Goal: Task Accomplishment & Management: Complete application form

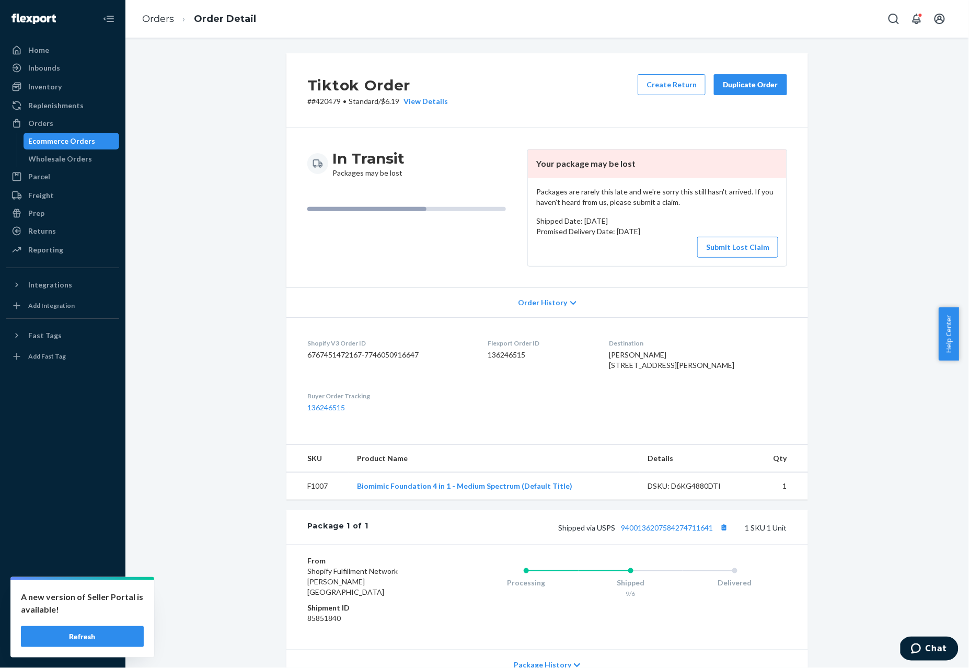
click at [325, 100] on p "# #420479 • Standard / $6.19 View Details" at bounding box center [377, 101] width 141 height 10
copy p "420479"
click at [319, 99] on p "# #420479 • Standard / $6.19 View Details" at bounding box center [377, 101] width 141 height 10
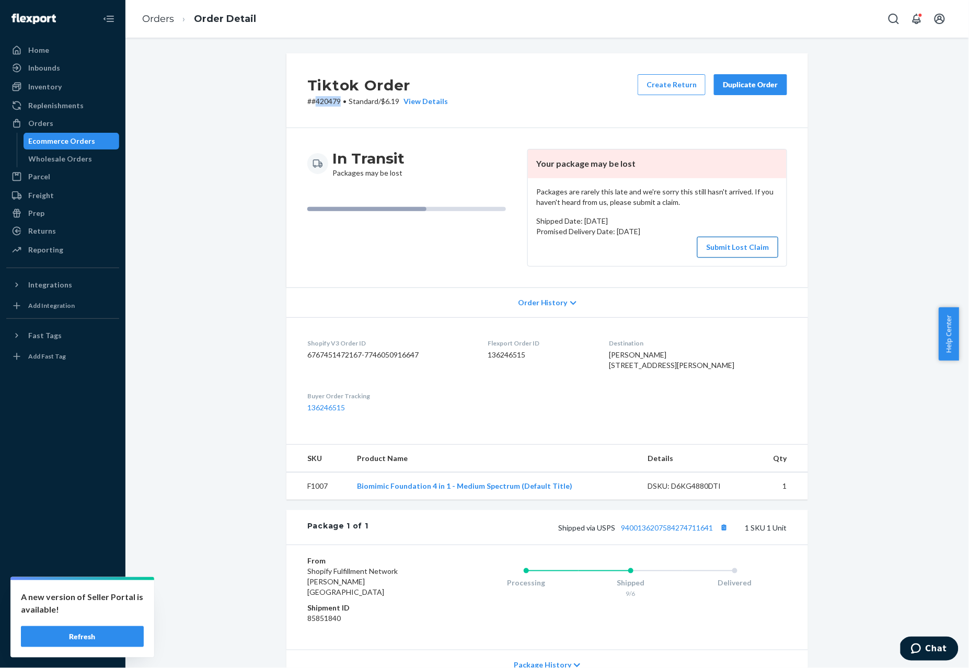
click at [734, 248] on button "Submit Lost Claim" at bounding box center [737, 247] width 81 height 21
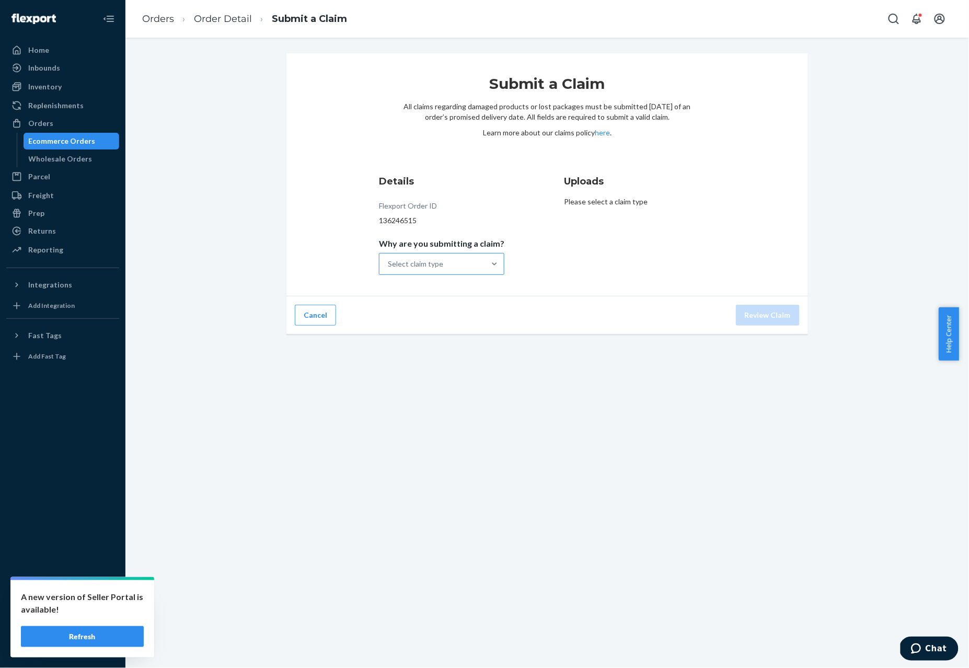
click at [433, 254] on div "Select claim type" at bounding box center [432, 263] width 106 height 21
click at [389, 259] on input "Why are you submitting a claim? Select claim type" at bounding box center [388, 264] width 1 height 10
click at [434, 317] on div "Order with no tracking movement" at bounding box center [441, 315] width 121 height 31
click at [389, 269] on input "Why are you submitting a claim? option Order with no tracking movement focused,…" at bounding box center [388, 264] width 1 height 10
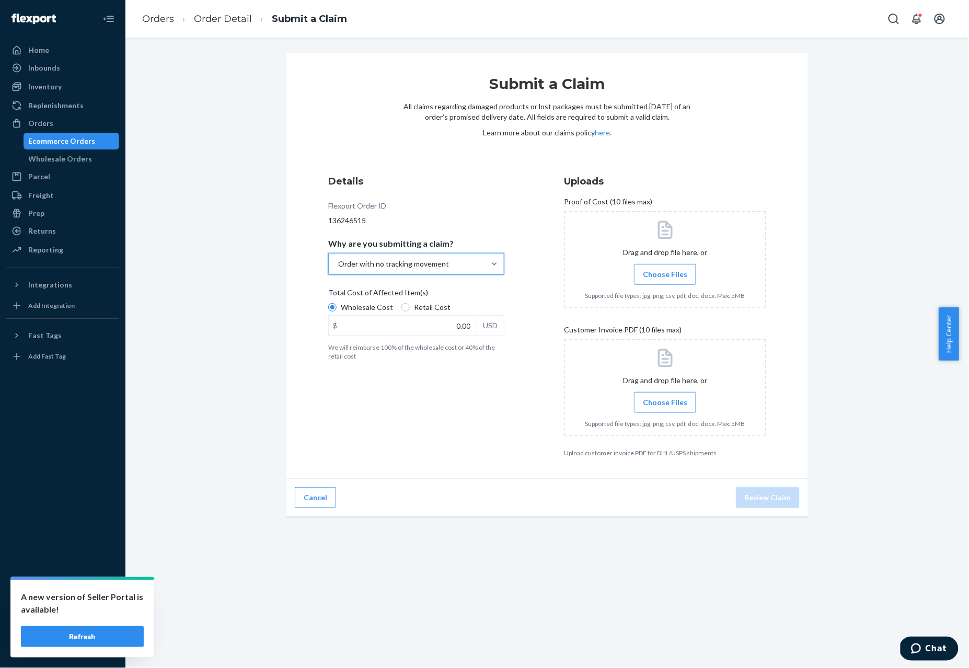
click at [414, 306] on span "Retail Cost" at bounding box center [432, 307] width 37 height 10
click at [410, 306] on input "Retail Cost" at bounding box center [405, 307] width 8 height 8
radio input "true"
radio input "false"
click at [411, 327] on input "0.00" at bounding box center [403, 326] width 148 height 20
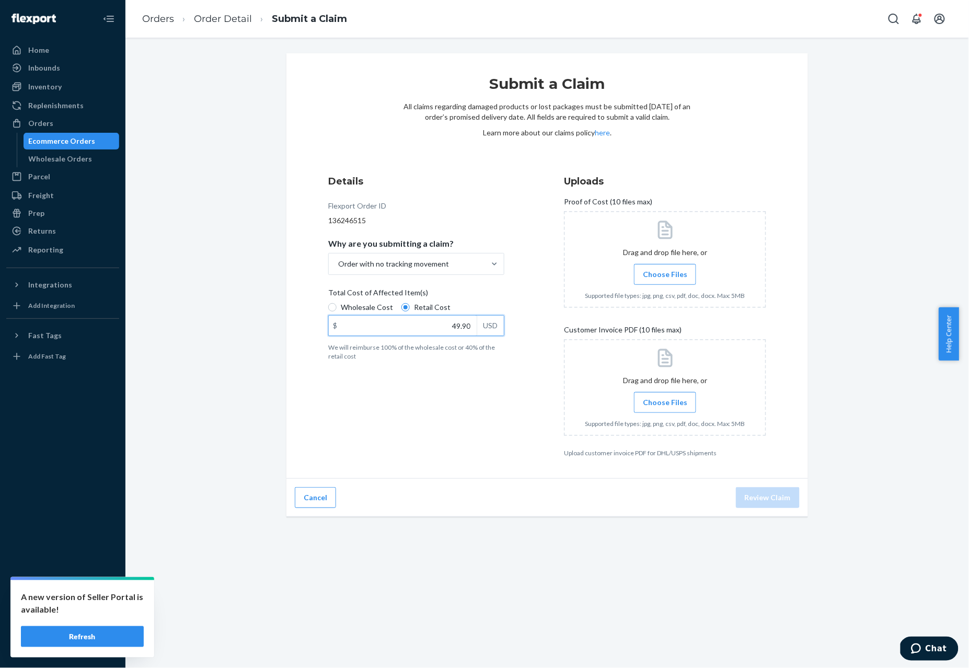
type input "49.99"
click at [665, 278] on input "Choose Files" at bounding box center [665, 274] width 1 height 11
click at [665, 393] on div at bounding box center [665, 387] width 202 height 97
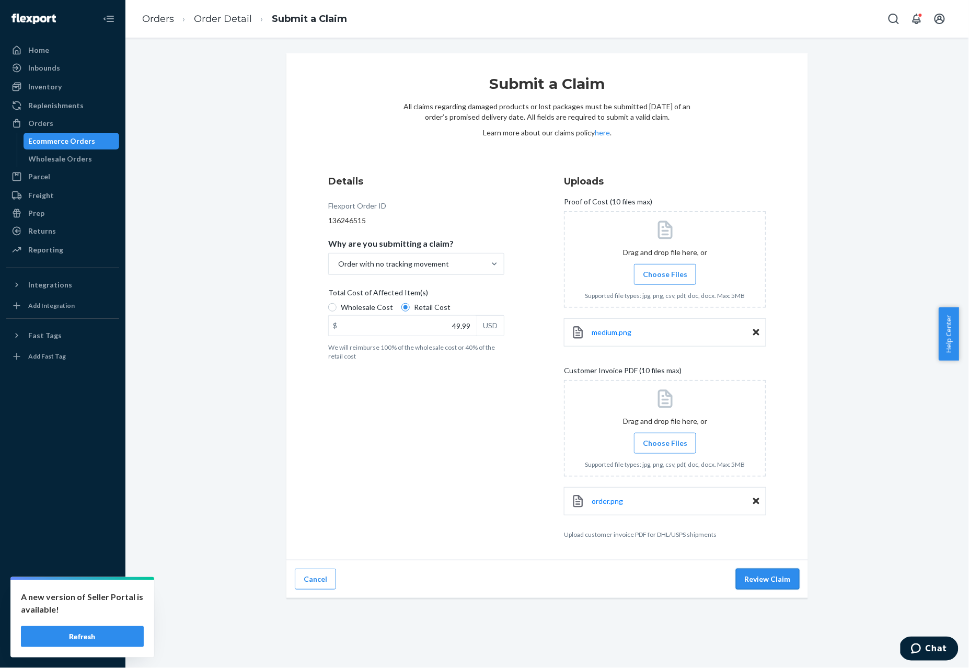
click at [758, 590] on button "Review Claim" at bounding box center [768, 579] width 64 height 21
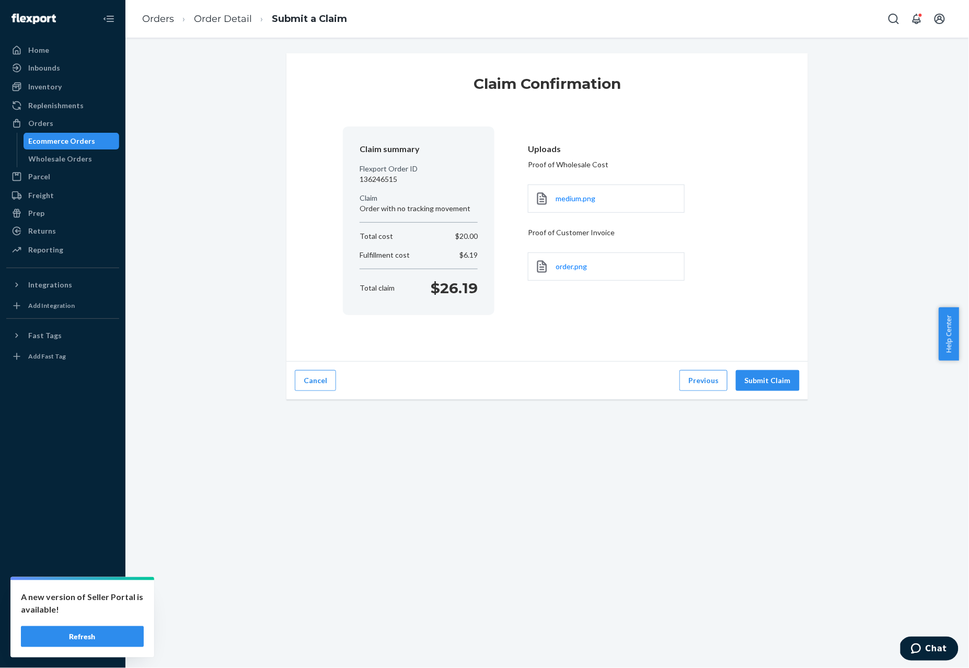
click at [762, 371] on div "Cancel Previous Submit Claim" at bounding box center [547, 381] width 522 height 38
click at [759, 383] on button "Submit Claim" at bounding box center [768, 380] width 64 height 21
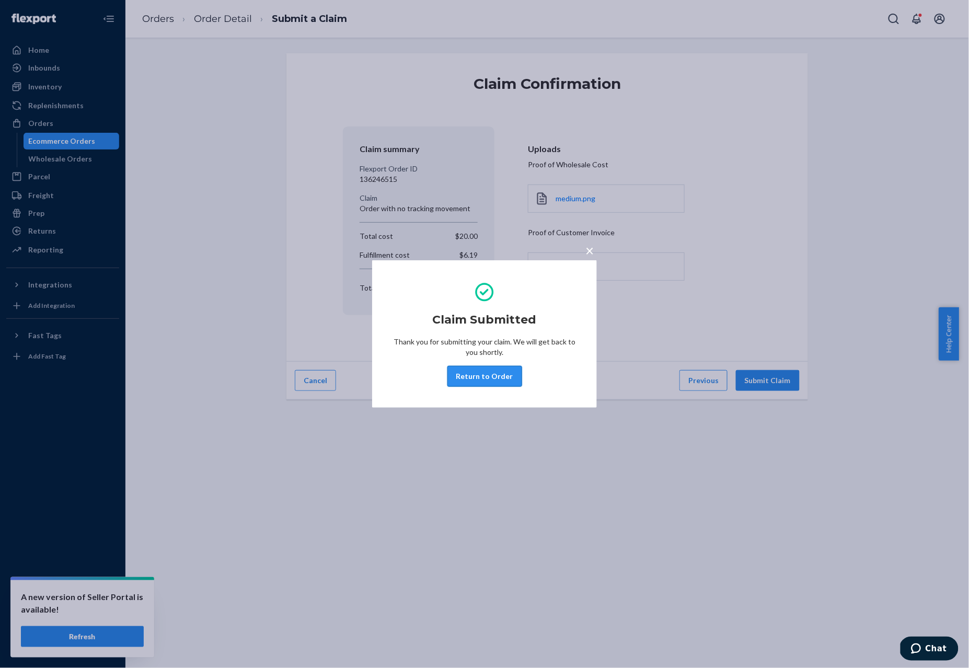
click at [488, 375] on button "Return to Order" at bounding box center [484, 376] width 75 height 21
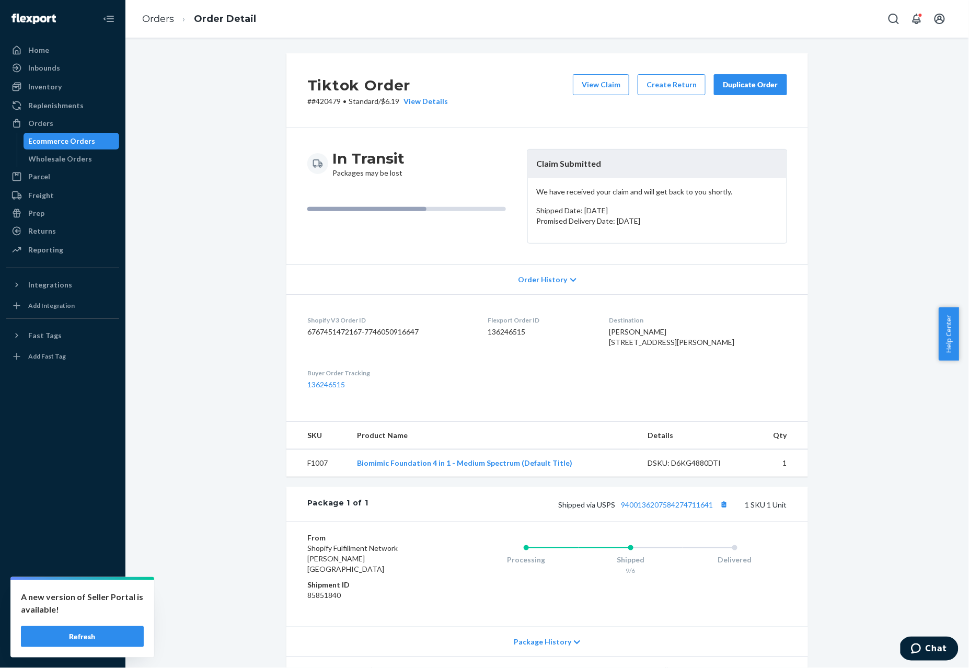
click at [636, 333] on span "[PERSON_NAME] [STREET_ADDRESS][PERSON_NAME]" at bounding box center [671, 336] width 125 height 19
copy span "[PERSON_NAME]"
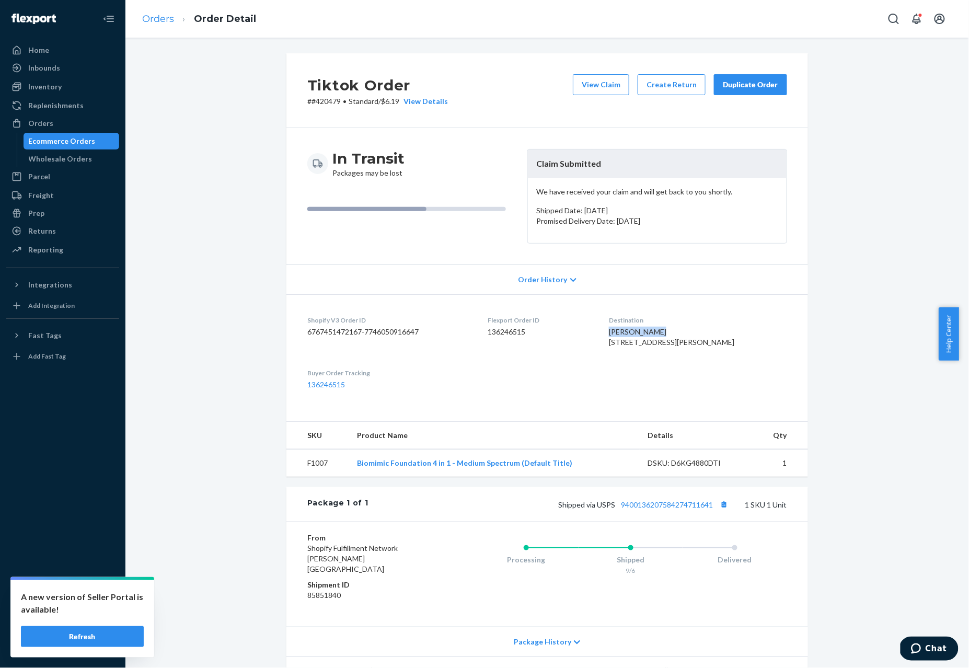
click at [157, 19] on link "Orders" at bounding box center [158, 18] width 32 height 11
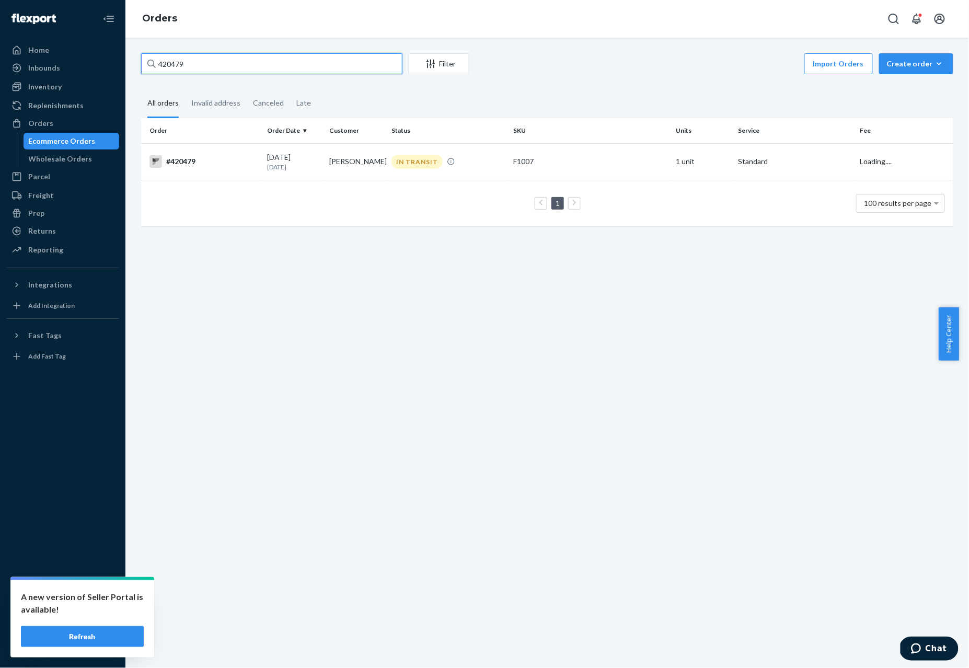
click at [166, 65] on input "420479" at bounding box center [271, 63] width 261 height 21
paste input "625"
type input "420625"
click at [195, 162] on div "#420625" at bounding box center [203, 161] width 109 height 13
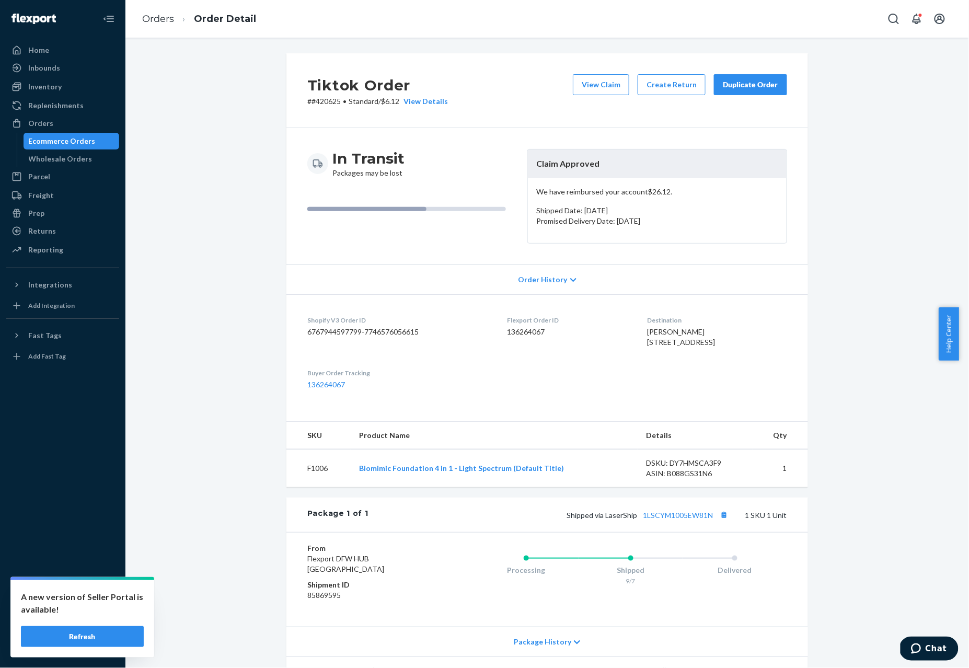
click at [157, 17] on link "Orders" at bounding box center [158, 18] width 32 height 11
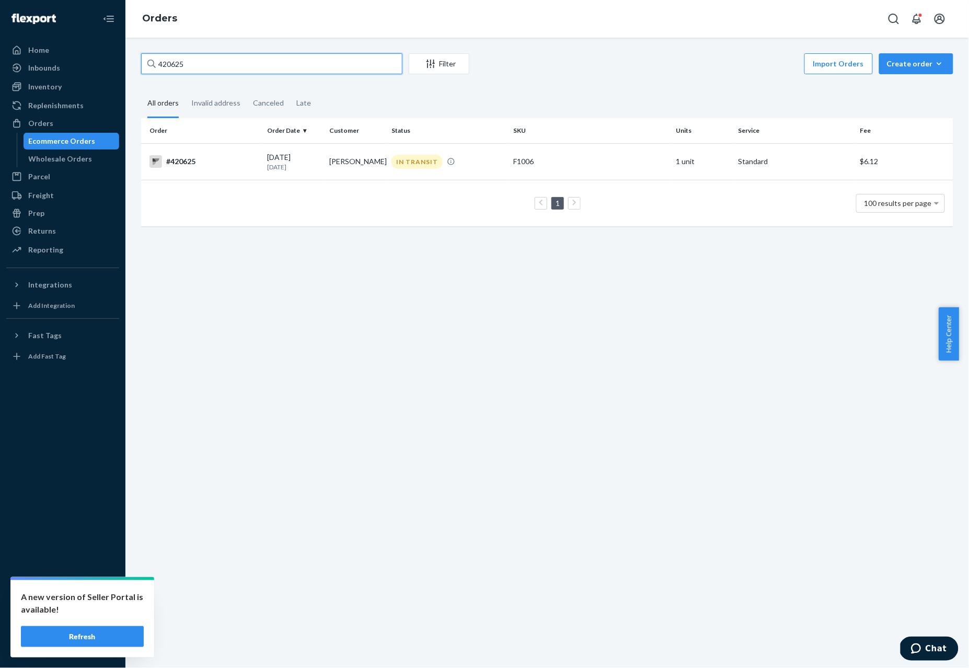
click at [214, 60] on input "420625" at bounding box center [271, 63] width 261 height 21
paste input "881"
type input "420881"
click at [187, 149] on td "#420881" at bounding box center [202, 161] width 122 height 37
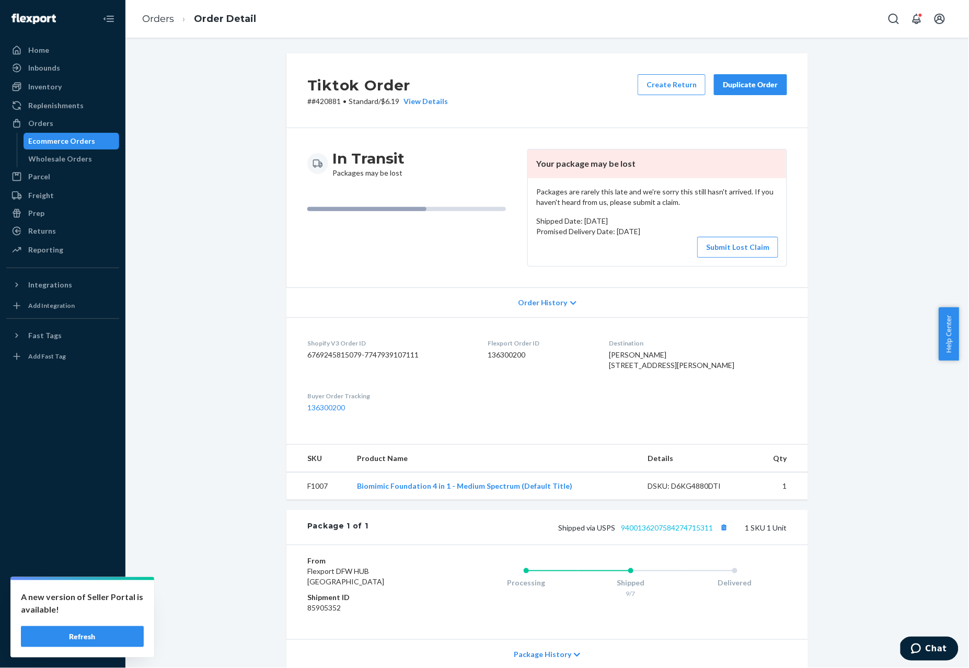
click at [707, 532] on link "9400136207584274715311" at bounding box center [667, 527] width 92 height 9
click at [320, 99] on p "# #420881 • Standard / $6.19 View Details" at bounding box center [377, 101] width 141 height 10
copy p "420881"
click at [519, 354] on dd "136300200" at bounding box center [540, 355] width 105 height 10
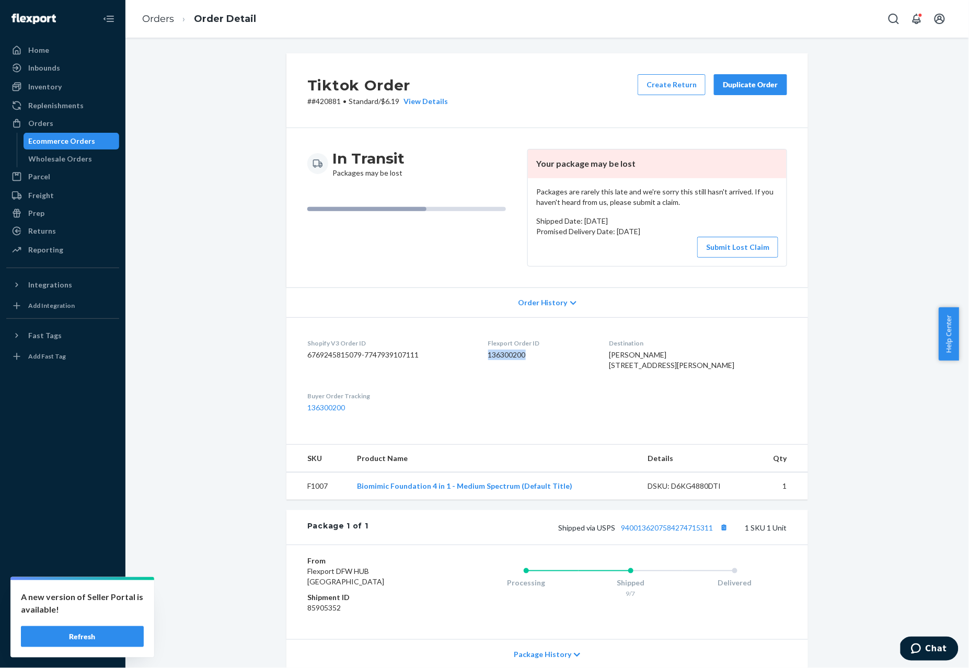
click at [519, 354] on dd "136300200" at bounding box center [540, 355] width 105 height 10
copy dd "136300200"
click at [718, 248] on button "Submit Lost Claim" at bounding box center [737, 247] width 81 height 21
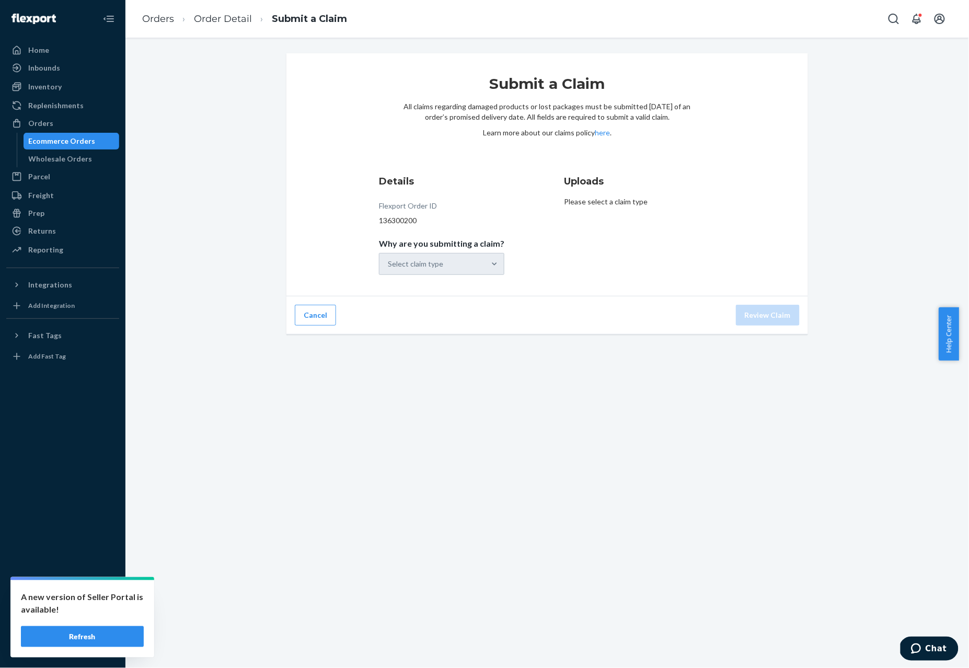
click at [431, 256] on div "Select claim type" at bounding box center [441, 264] width 125 height 22
click at [427, 260] on div "Select claim type" at bounding box center [415, 264] width 55 height 10
click at [389, 260] on input "Why are you submitting a claim? Select claim type" at bounding box center [388, 264] width 1 height 10
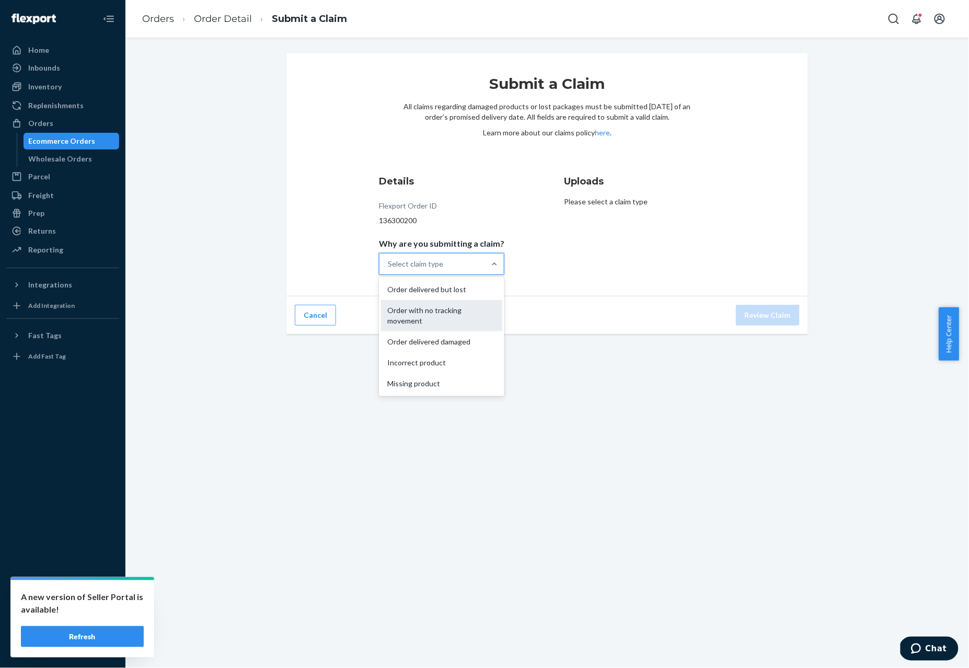
click at [427, 312] on div "Order with no tracking movement" at bounding box center [441, 315] width 121 height 31
click at [389, 269] on input "Why are you submitting a claim? option Order with no tracking movement focused,…" at bounding box center [388, 264] width 1 height 10
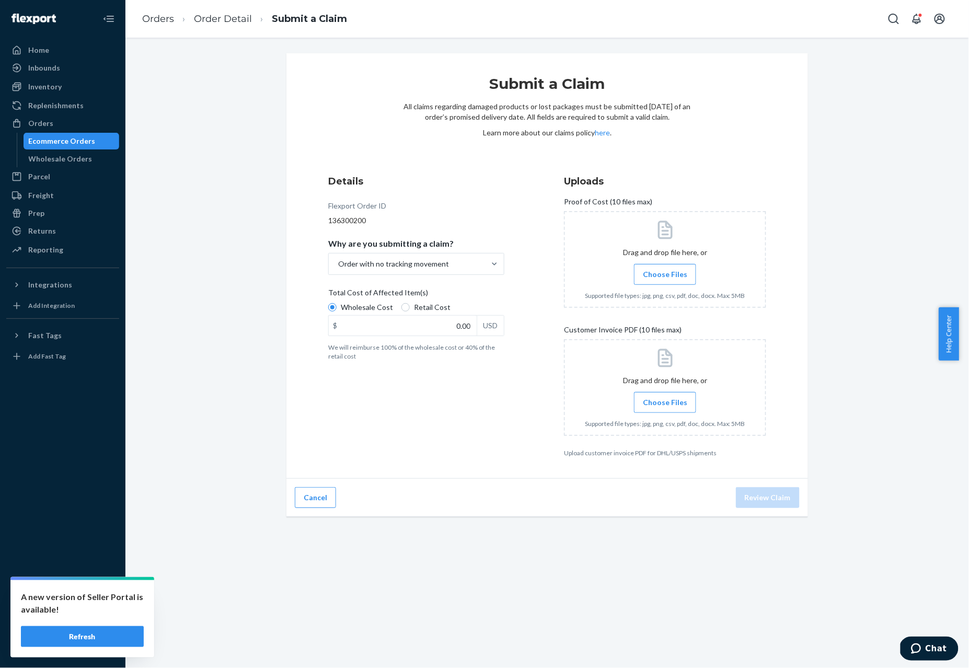
click at [417, 308] on span "Retail Cost" at bounding box center [432, 307] width 37 height 10
click at [410, 308] on input "Retail Cost" at bounding box center [405, 307] width 8 height 8
radio input "true"
radio input "false"
click at [412, 327] on input "0.00" at bounding box center [403, 326] width 148 height 20
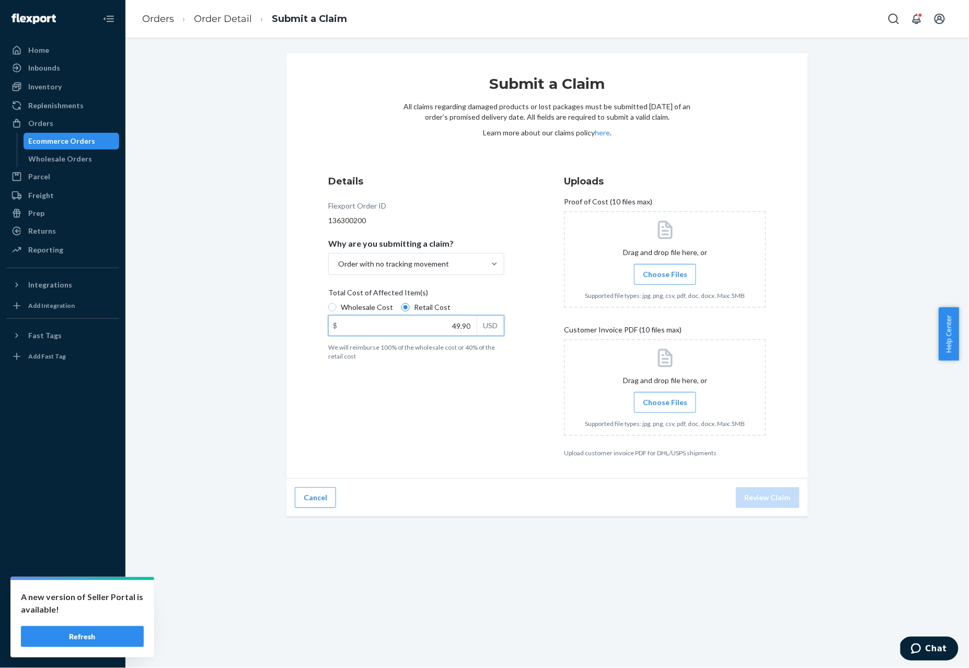
type input "49.99"
click at [665, 276] on input "Choose Files" at bounding box center [665, 274] width 1 height 11
click at [663, 398] on label "Choose Files" at bounding box center [665, 402] width 62 height 21
click at [665, 398] on input "Choose Files" at bounding box center [665, 402] width 1 height 11
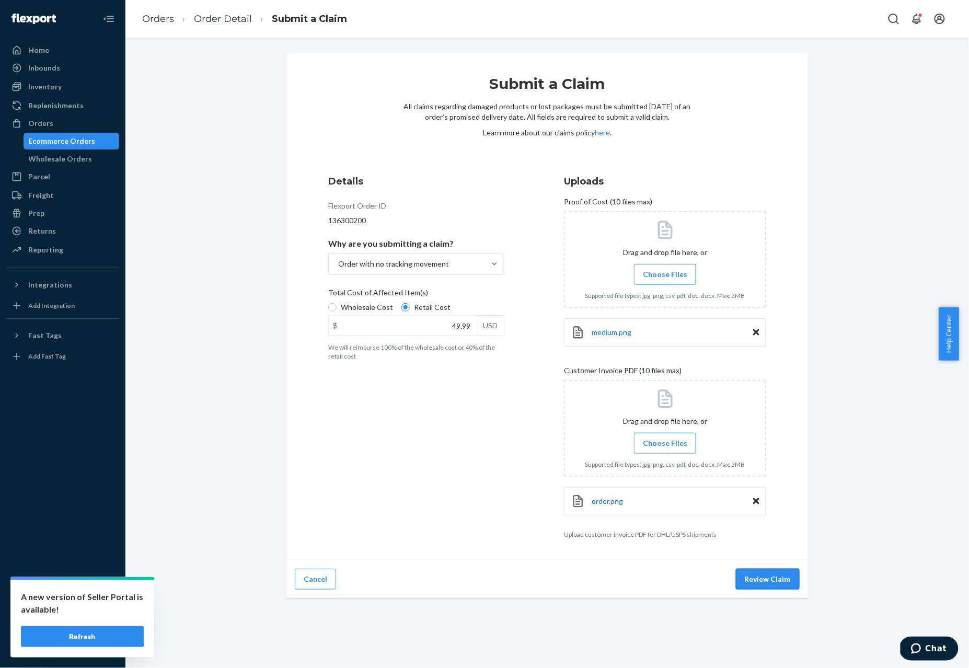
click at [772, 585] on button "Review Claim" at bounding box center [768, 579] width 64 height 21
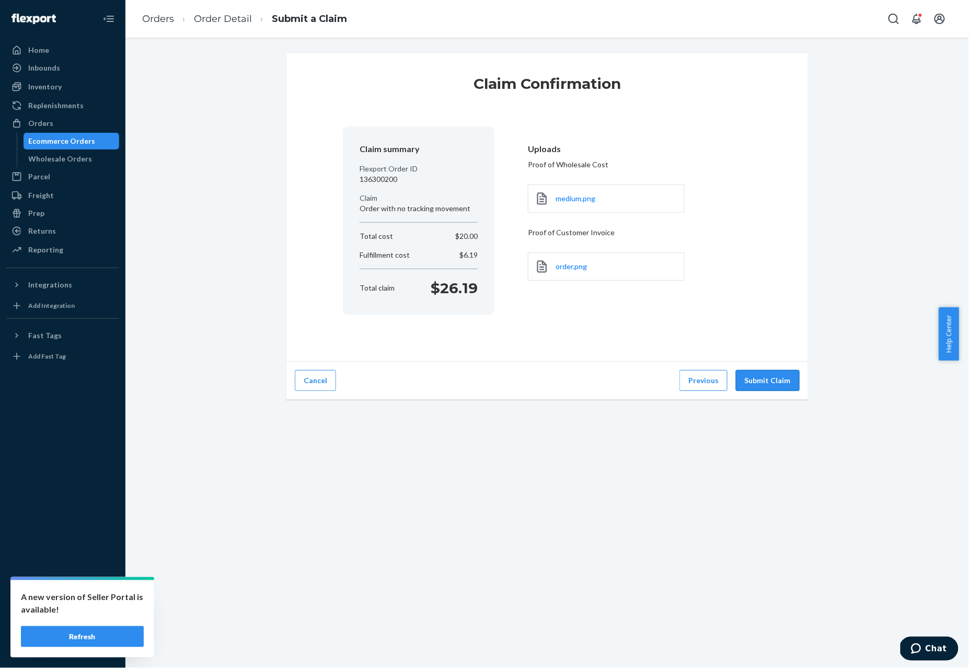
click at [774, 388] on button "Submit Claim" at bounding box center [768, 380] width 64 height 21
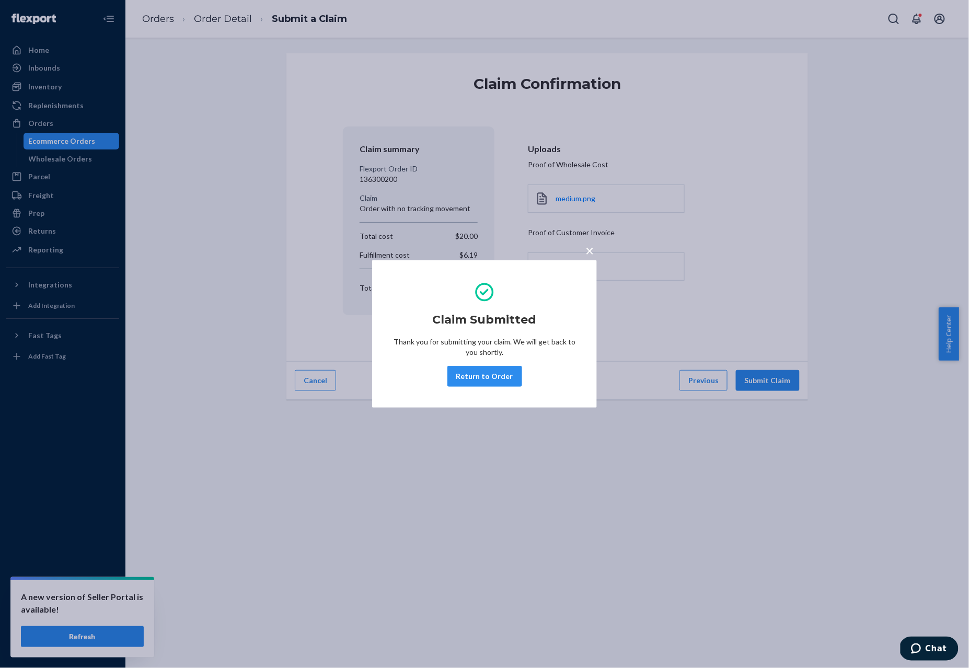
click at [163, 10] on div "× Claim Submitted Thank you for submitting your claim. We will get back to you …" at bounding box center [484, 334] width 969 height 668
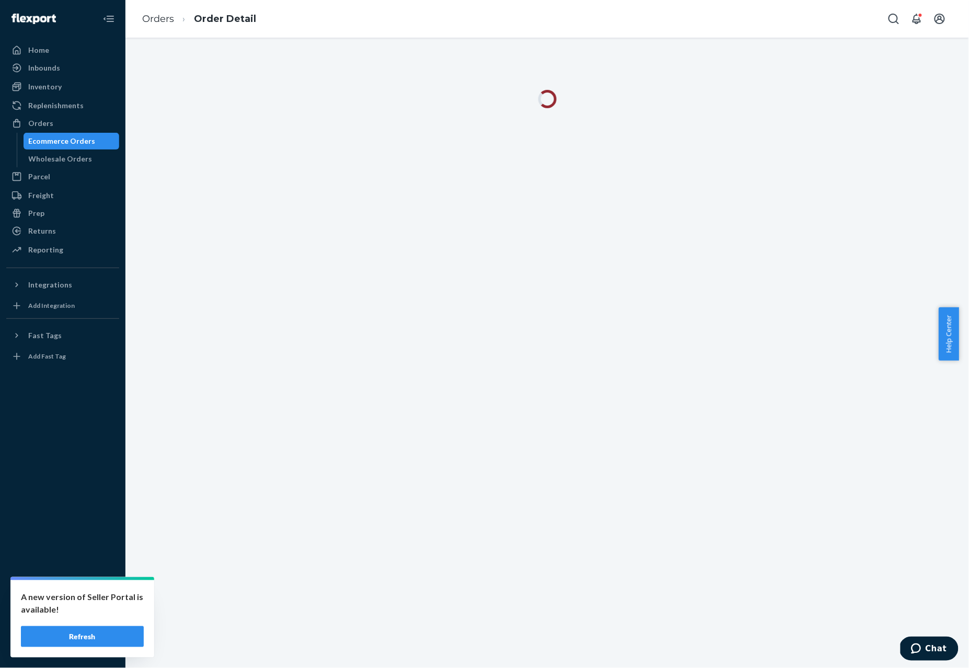
click at [151, 26] on ol "Orders Order Detail" at bounding box center [199, 19] width 131 height 31
click at [153, 15] on link "Orders" at bounding box center [158, 18] width 32 height 11
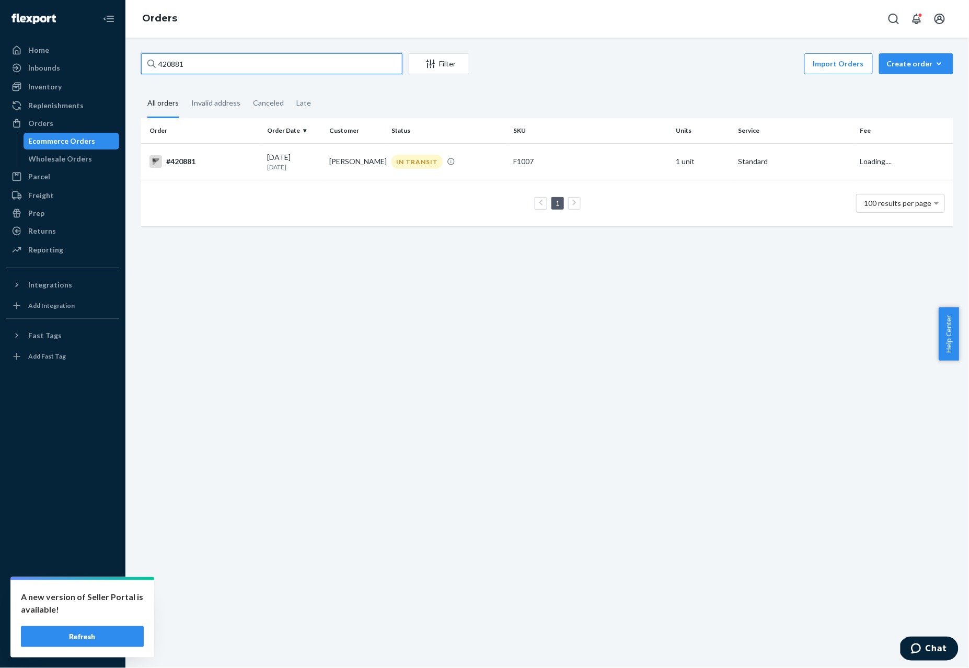
click at [192, 61] on input "420881" at bounding box center [271, 63] width 261 height 21
paste input "1057"
type input "421057"
click at [191, 177] on td "#421057" at bounding box center [202, 162] width 122 height 38
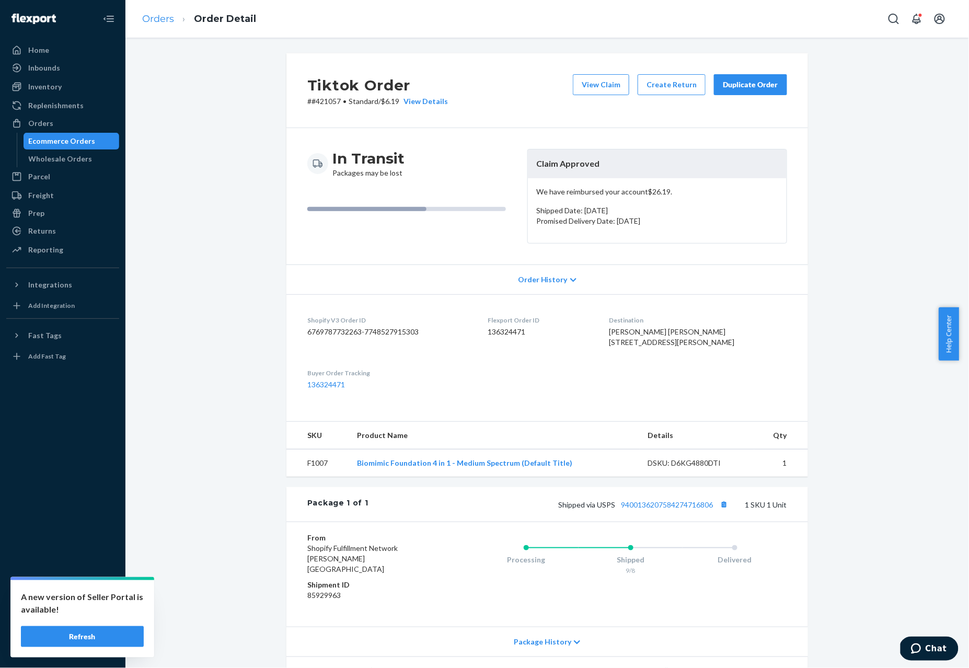
click at [164, 19] on link "Orders" at bounding box center [158, 18] width 32 height 11
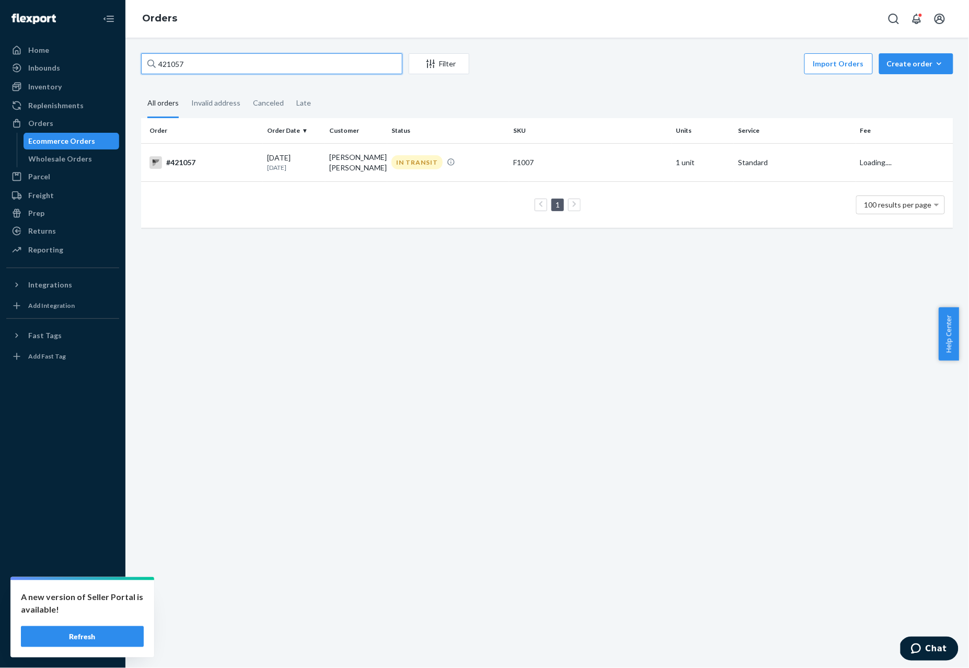
click at [189, 61] on input "421057" at bounding box center [271, 63] width 261 height 21
paste input "315"
type input "421315"
click at [210, 168] on td "#421315" at bounding box center [202, 162] width 122 height 38
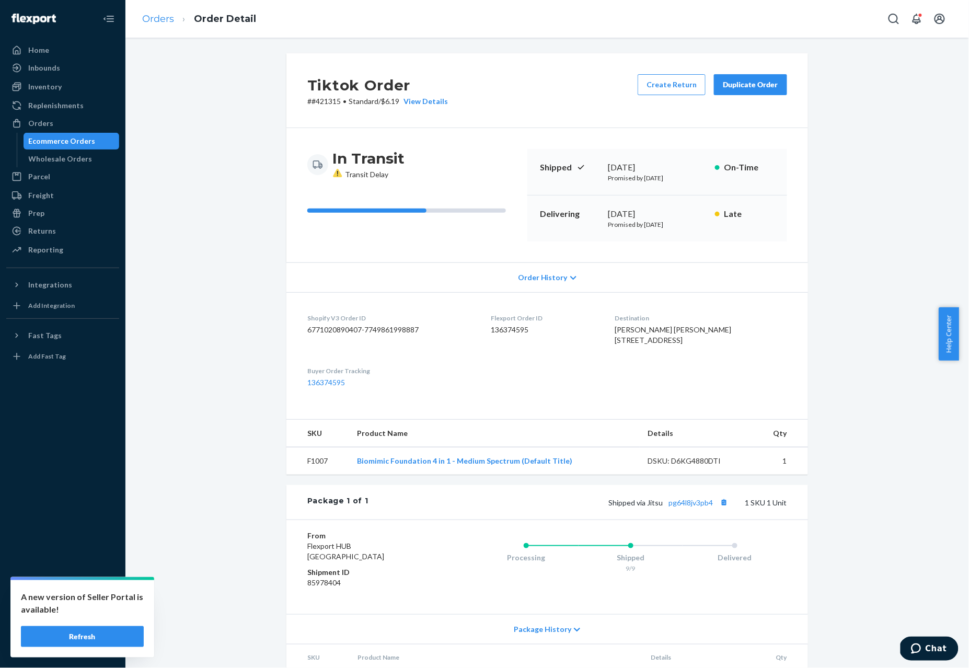
click at [164, 19] on link "Orders" at bounding box center [158, 18] width 32 height 11
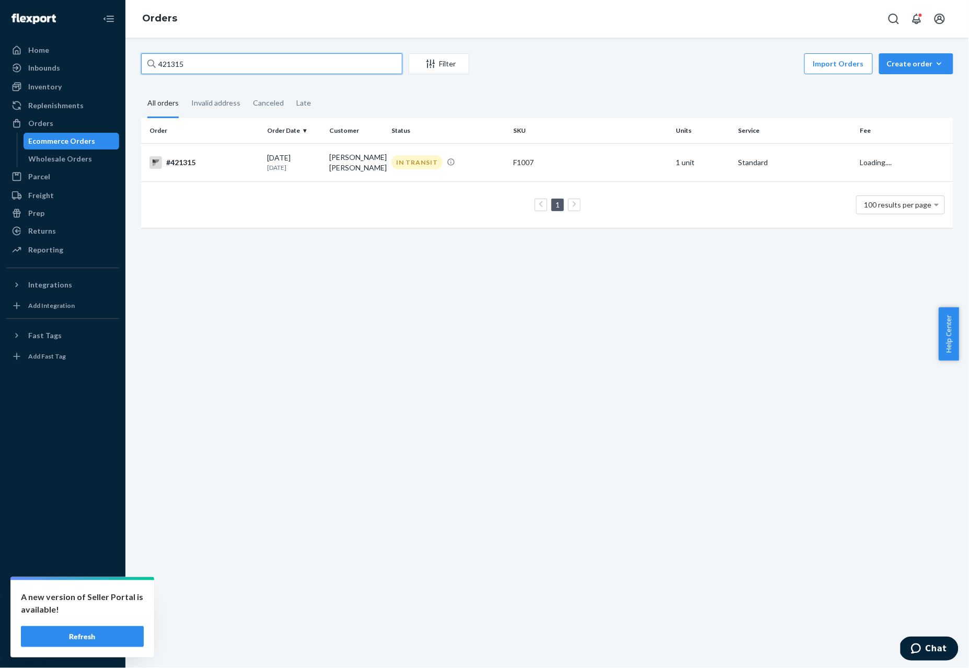
click at [195, 65] on input "421315" at bounding box center [271, 63] width 261 height 21
paste input "493"
type input "421493"
click at [190, 165] on div "#421493" at bounding box center [203, 161] width 109 height 13
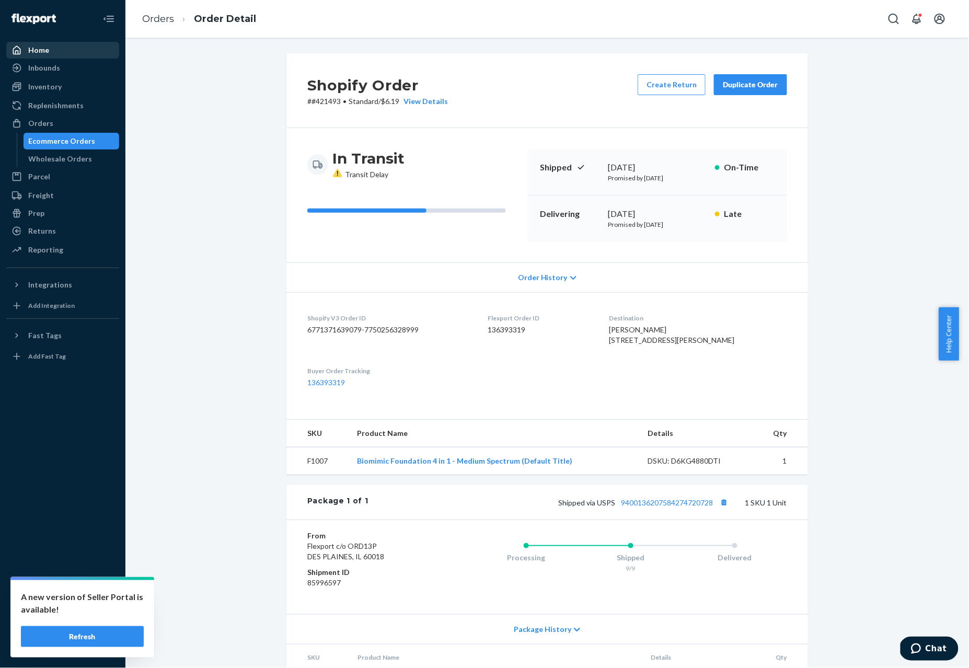
click at [66, 49] on div "Home" at bounding box center [62, 50] width 111 height 15
